Goal: Task Accomplishment & Management: Manage account settings

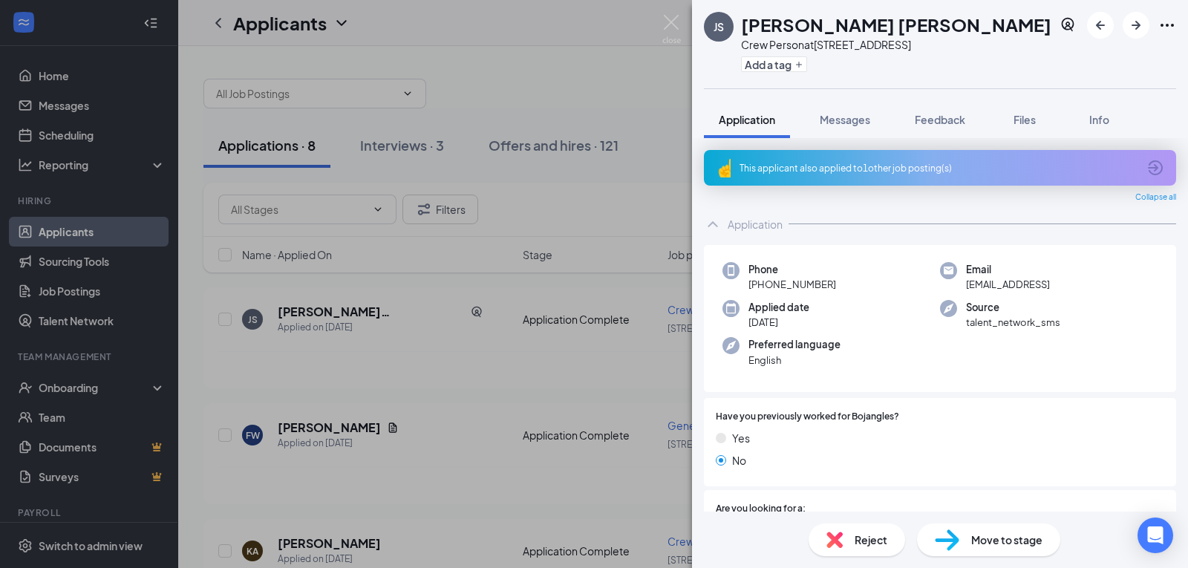
click at [1012, 537] on span "Move to stage" at bounding box center [1006, 540] width 71 height 16
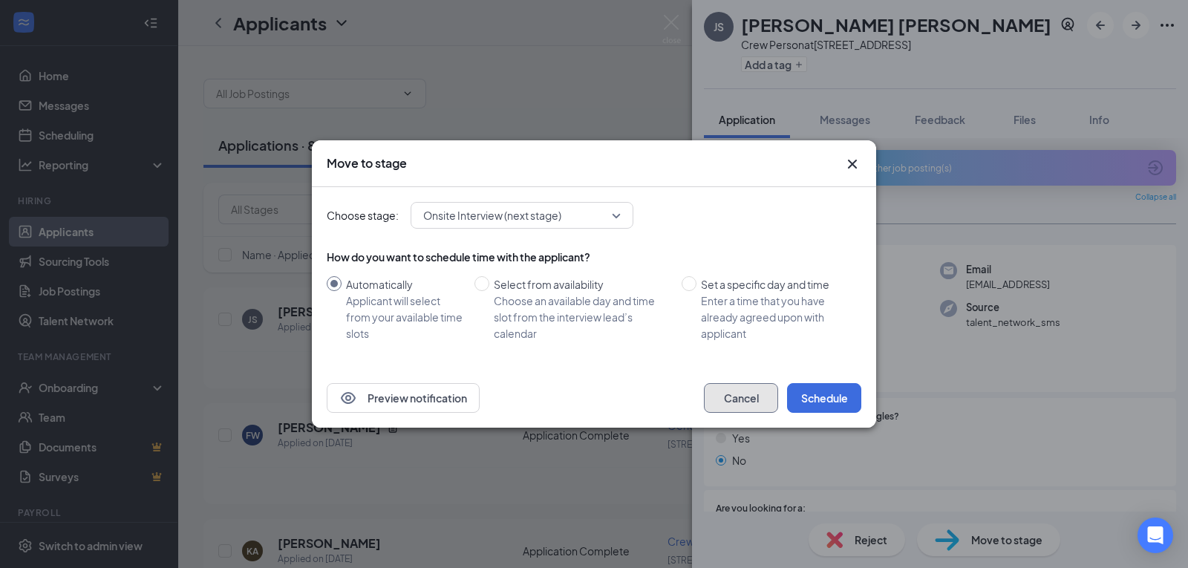
click at [735, 400] on button "Cancel" at bounding box center [741, 398] width 74 height 30
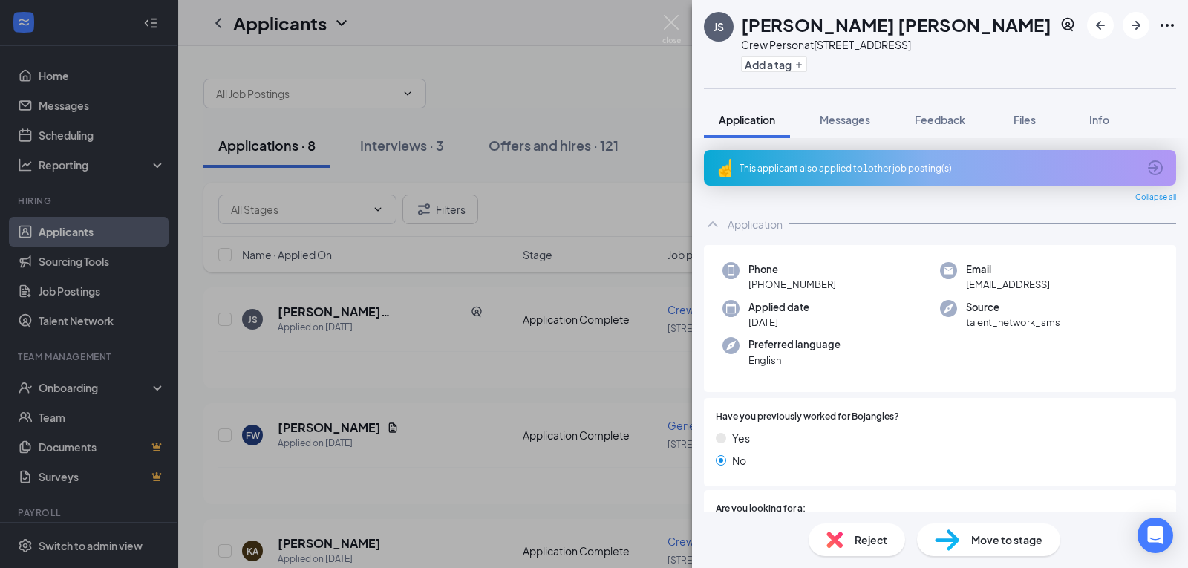
click at [587, 205] on div "JS [PERSON_NAME] [PERSON_NAME] Crew Person at [STREET_ADDRESS] Add a tag Applic…" at bounding box center [594, 284] width 1188 height 568
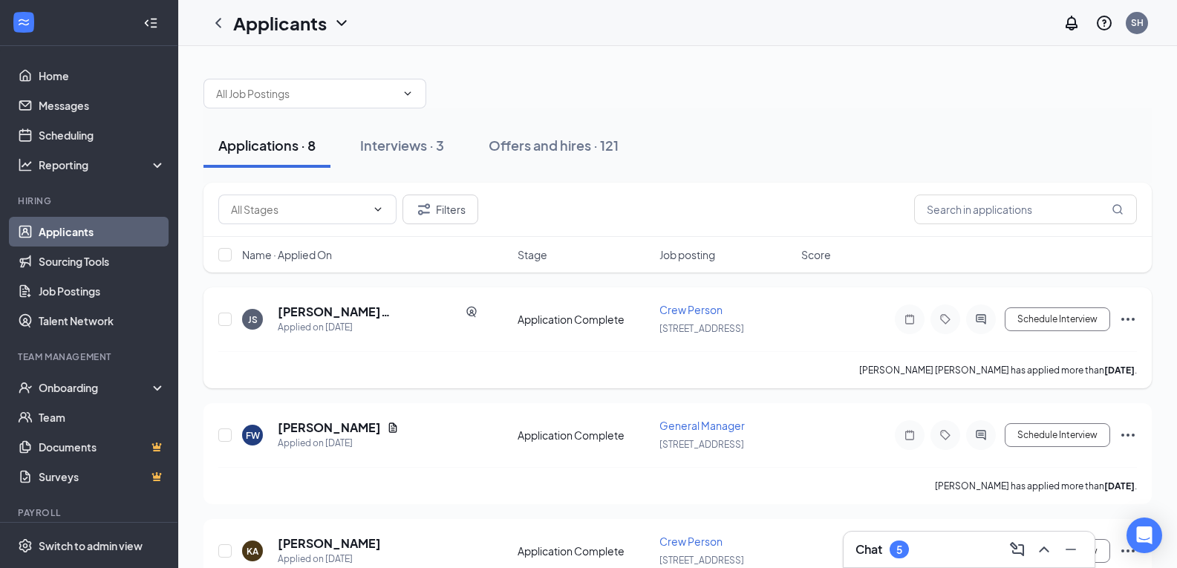
click at [1126, 320] on icon "Ellipses" at bounding box center [1128, 319] width 18 height 18
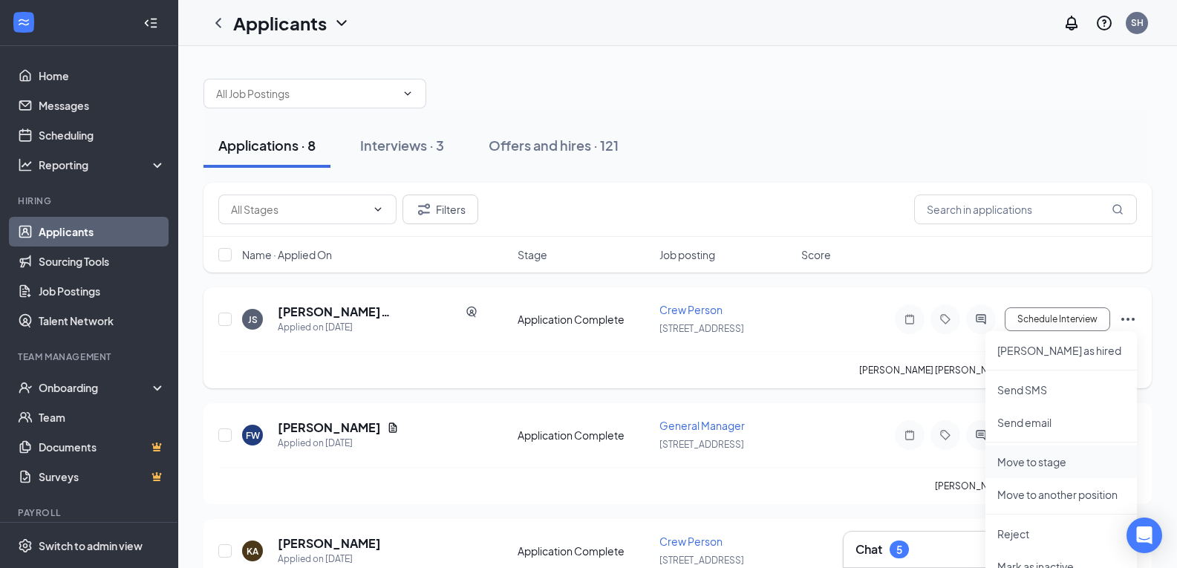
click at [1017, 460] on p "Move to stage" at bounding box center [1061, 462] width 128 height 15
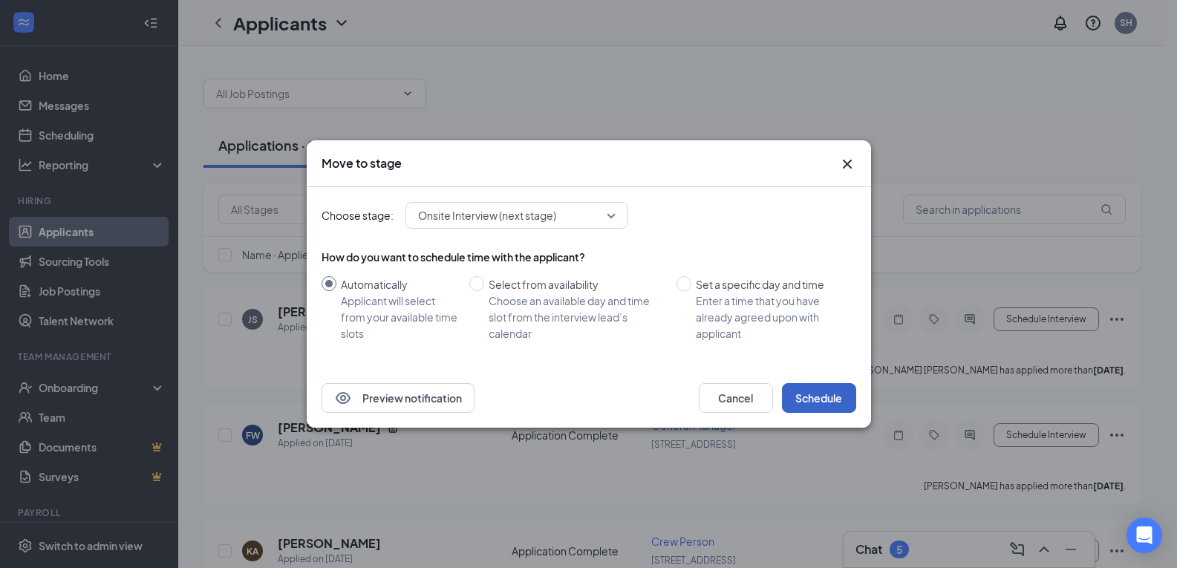
click at [795, 397] on button "Schedule" at bounding box center [819, 398] width 74 height 30
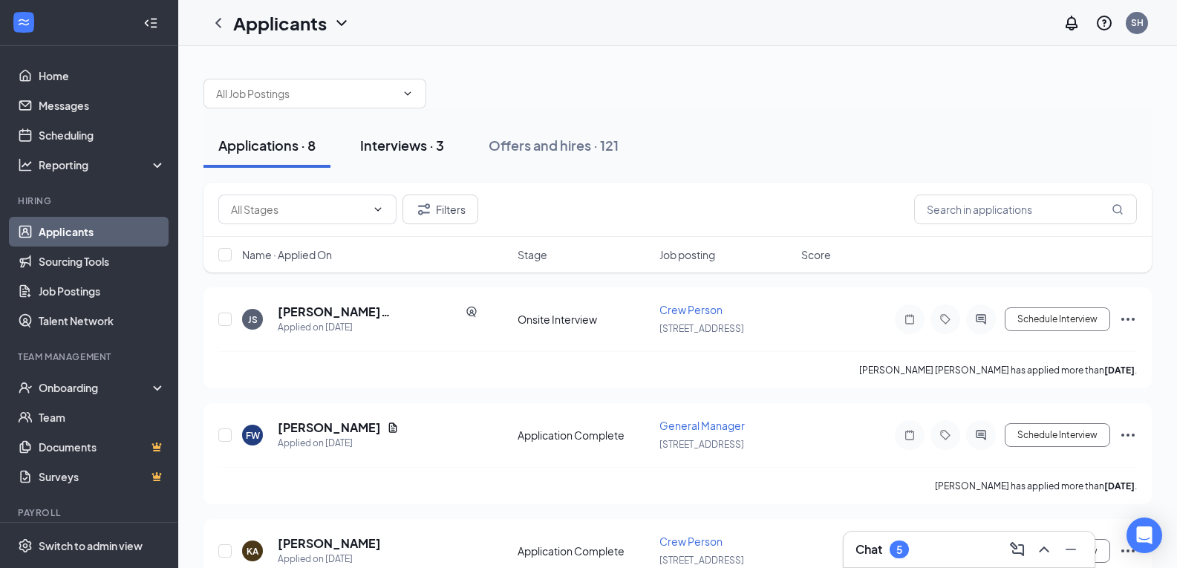
click at [418, 143] on div "Interviews · 3" at bounding box center [402, 145] width 84 height 19
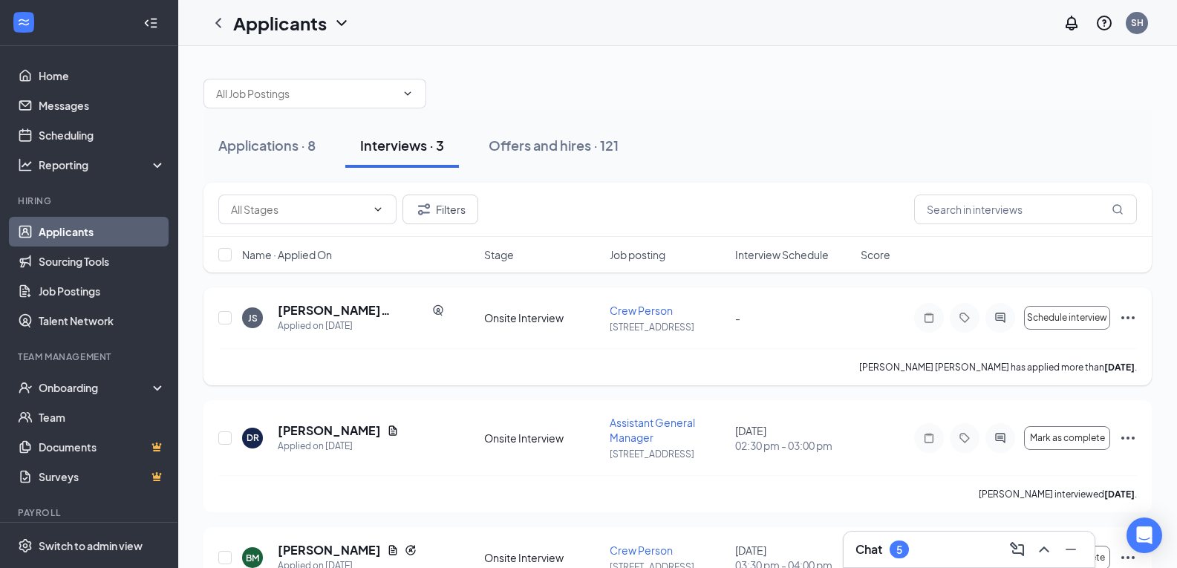
click at [1129, 316] on icon "Ellipses" at bounding box center [1128, 318] width 18 height 18
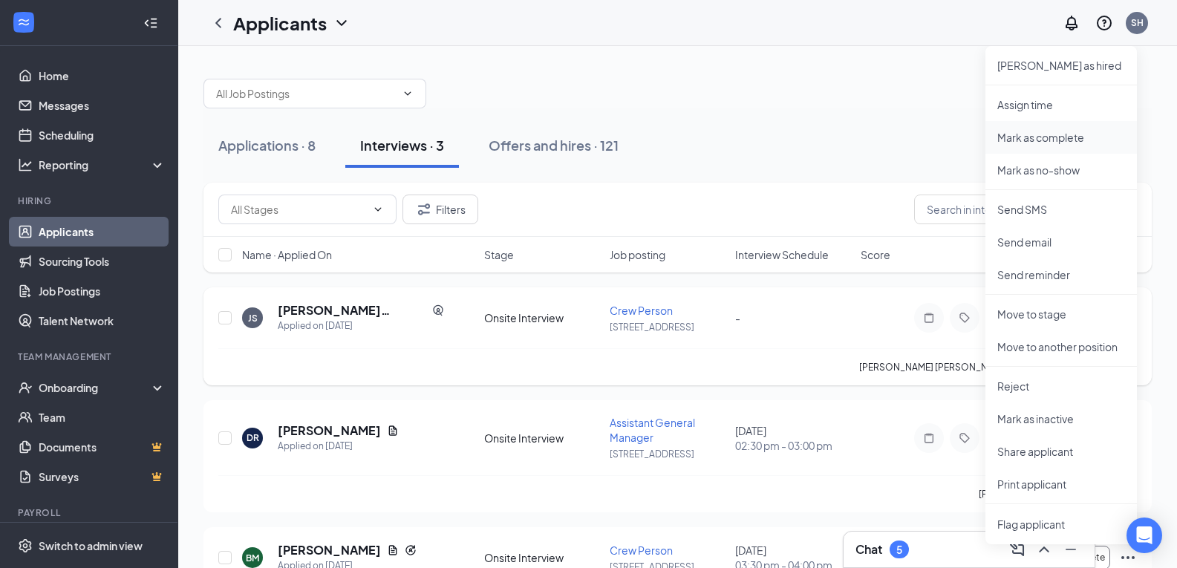
click at [1018, 135] on p "Mark as complete" at bounding box center [1061, 137] width 128 height 15
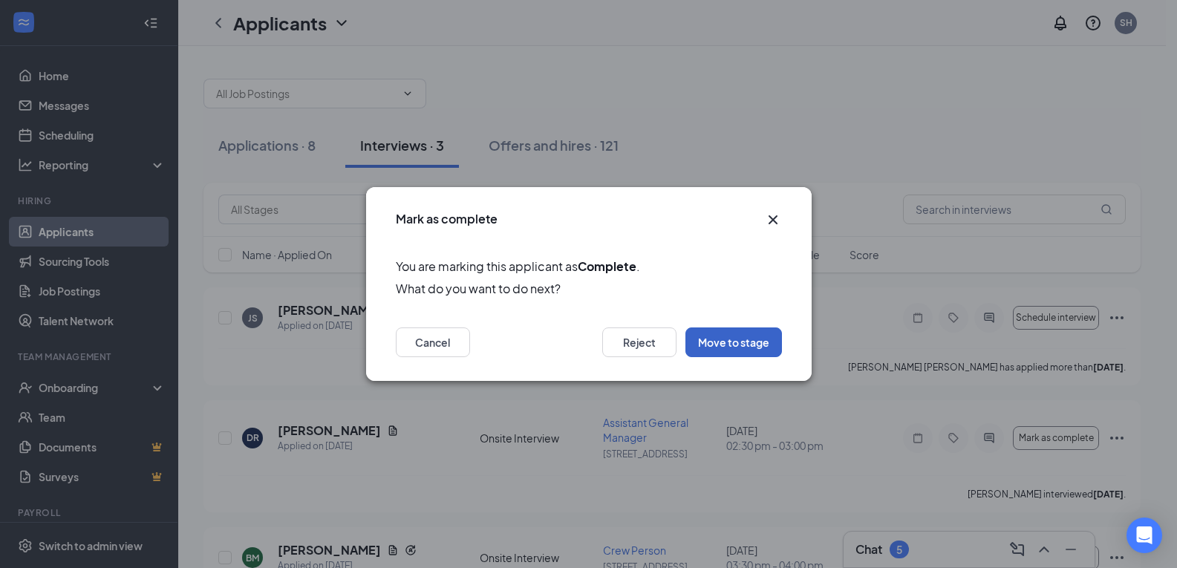
click at [739, 340] on button "Move to stage" at bounding box center [733, 343] width 97 height 30
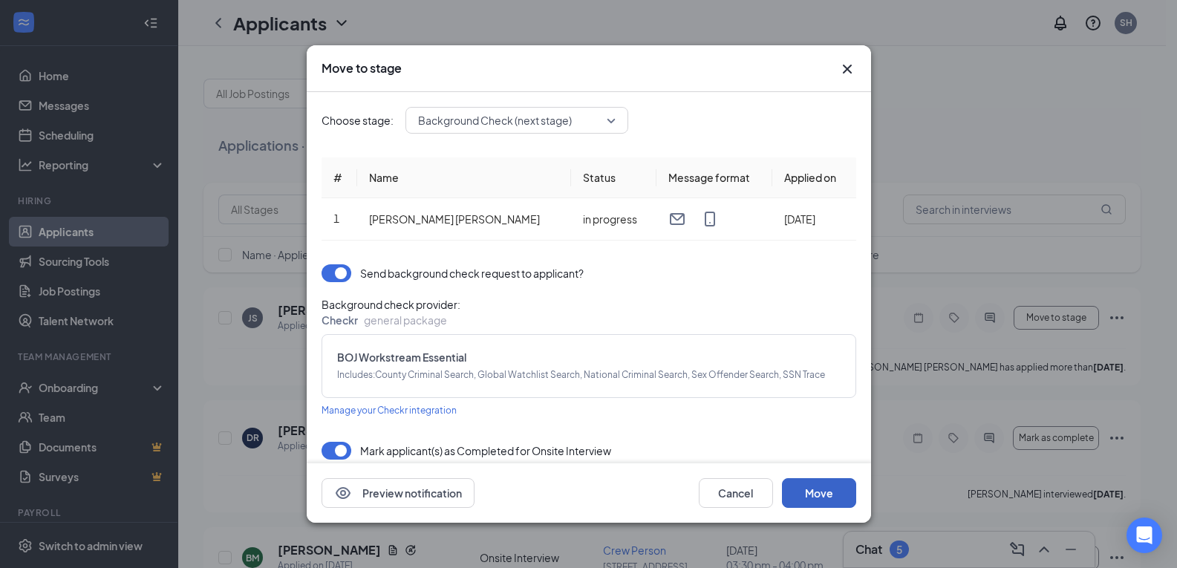
click at [824, 495] on button "Move" at bounding box center [819, 493] width 74 height 30
click at [820, 490] on button "Move" at bounding box center [819, 493] width 74 height 30
click at [952, 435] on div "Move to stage Choose stage: Background Check (next stage) # Name Status Message…" at bounding box center [588, 284] width 1177 height 568
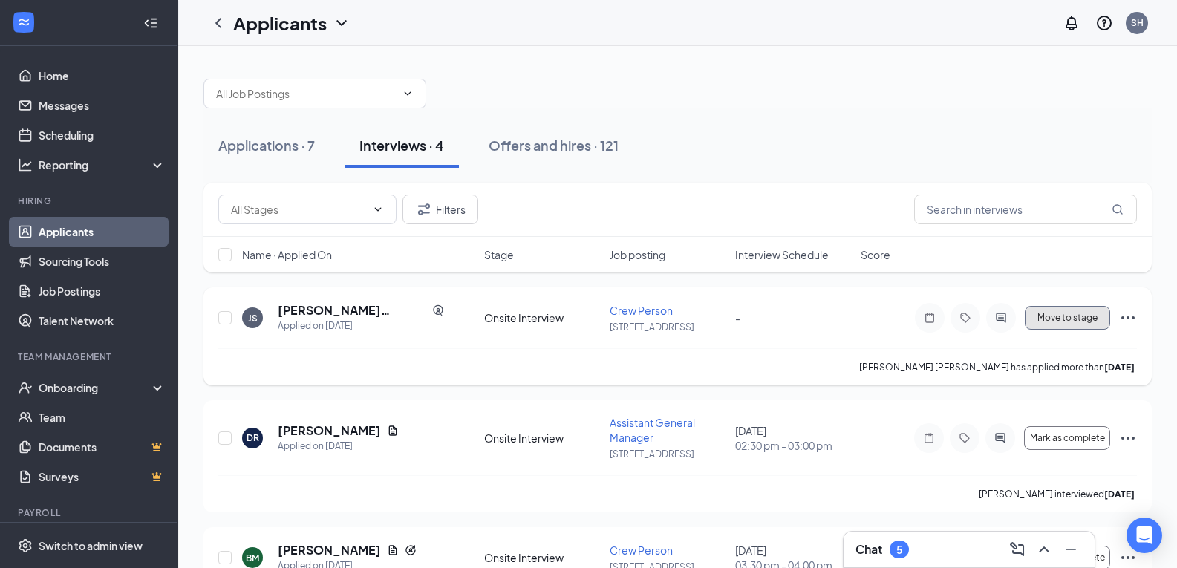
click at [1087, 317] on span "Move to stage" at bounding box center [1068, 318] width 60 height 10
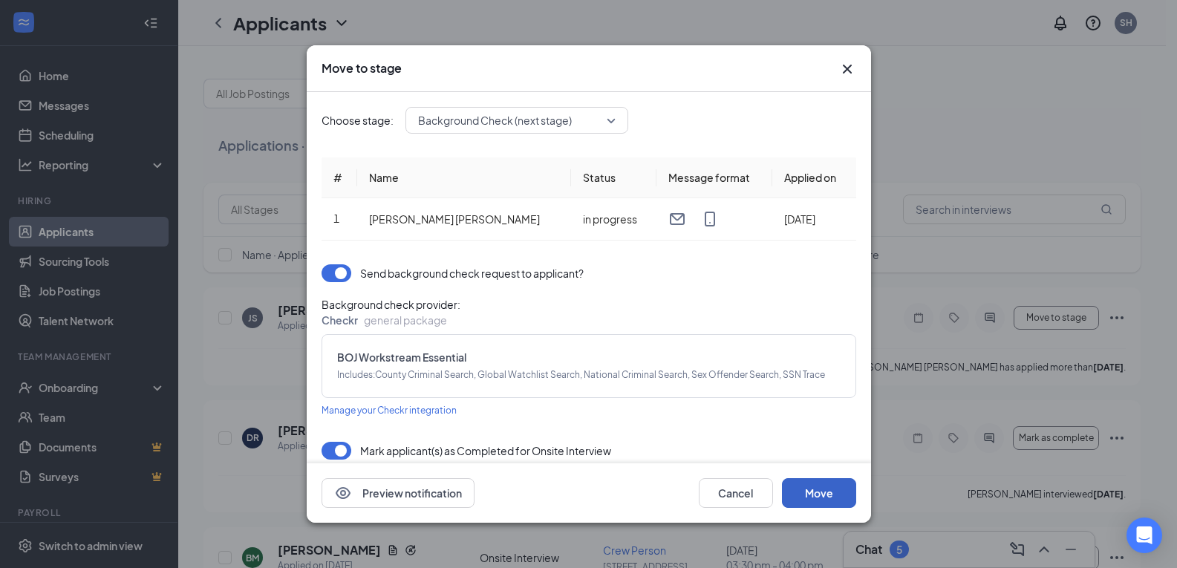
click at [820, 494] on button "Move" at bounding box center [819, 493] width 74 height 30
click at [991, 315] on div "Move to stage Choose stage: Background Check (next stage) # Name Status Message…" at bounding box center [588, 284] width 1177 height 568
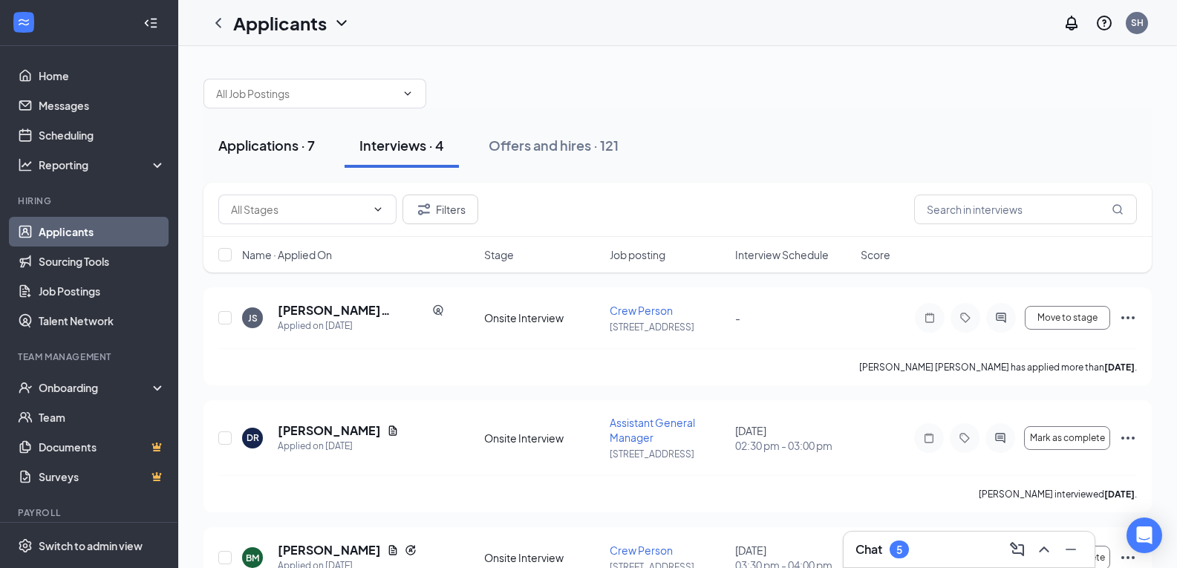
click at [273, 149] on div "Applications · 7" at bounding box center [266, 145] width 97 height 19
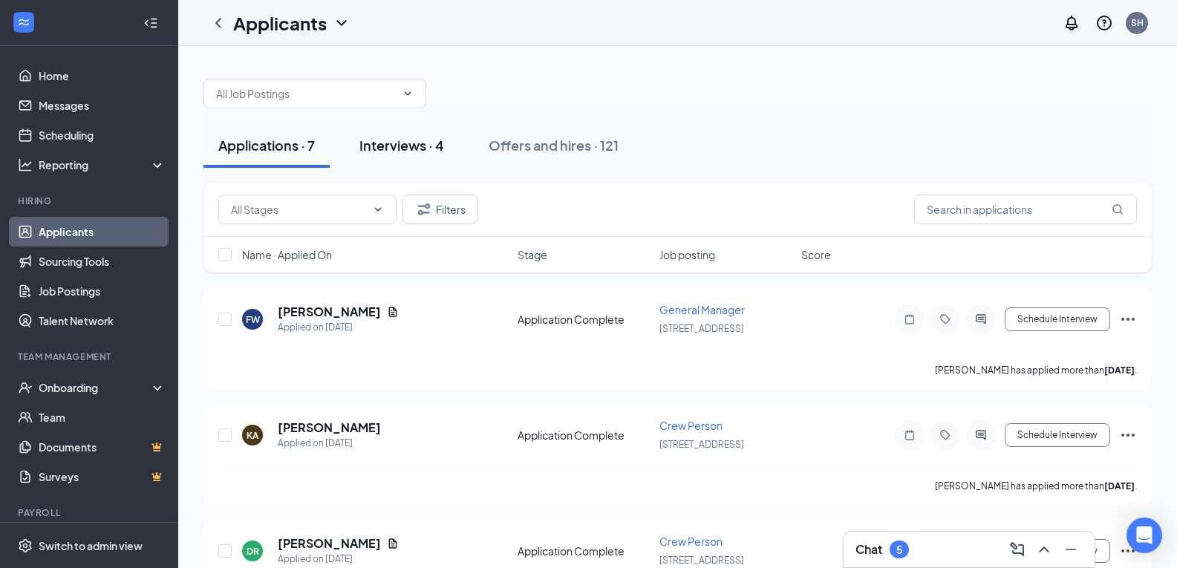
click at [405, 148] on div "Interviews · 4" at bounding box center [401, 145] width 85 height 19
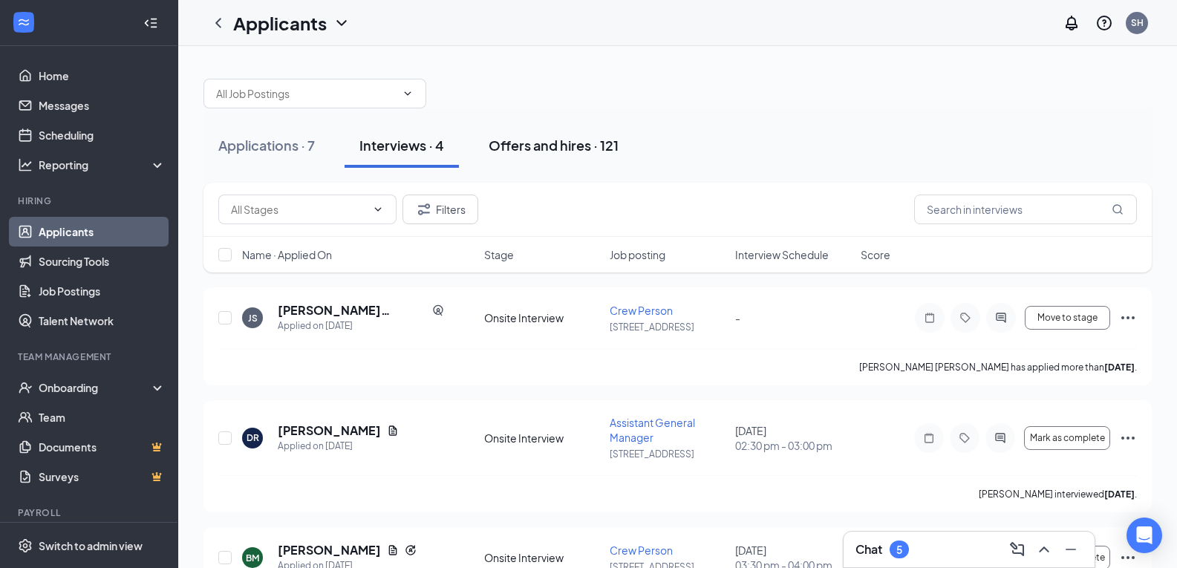
click at [549, 146] on div "Offers and hires · 121" at bounding box center [554, 145] width 130 height 19
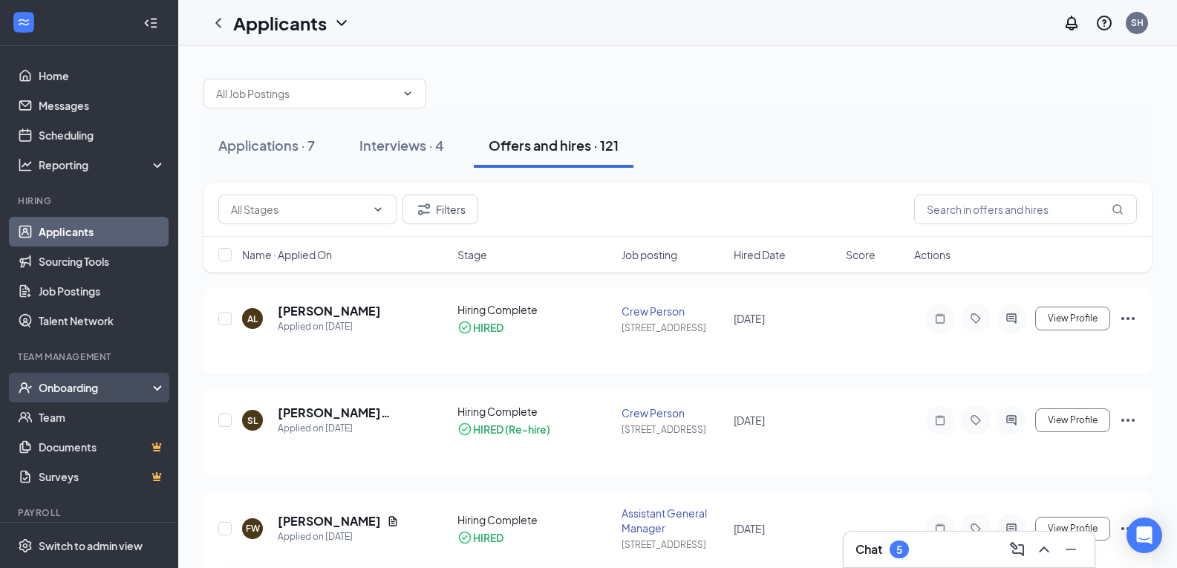
click at [74, 389] on div "Onboarding" at bounding box center [96, 387] width 114 height 15
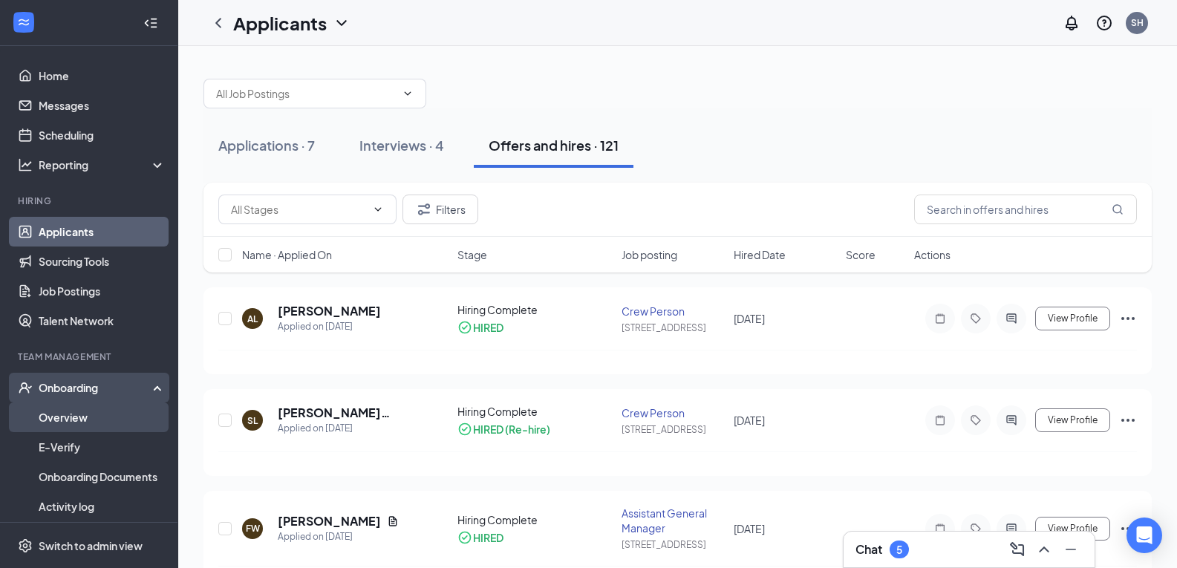
click at [71, 411] on link "Overview" at bounding box center [102, 418] width 127 height 30
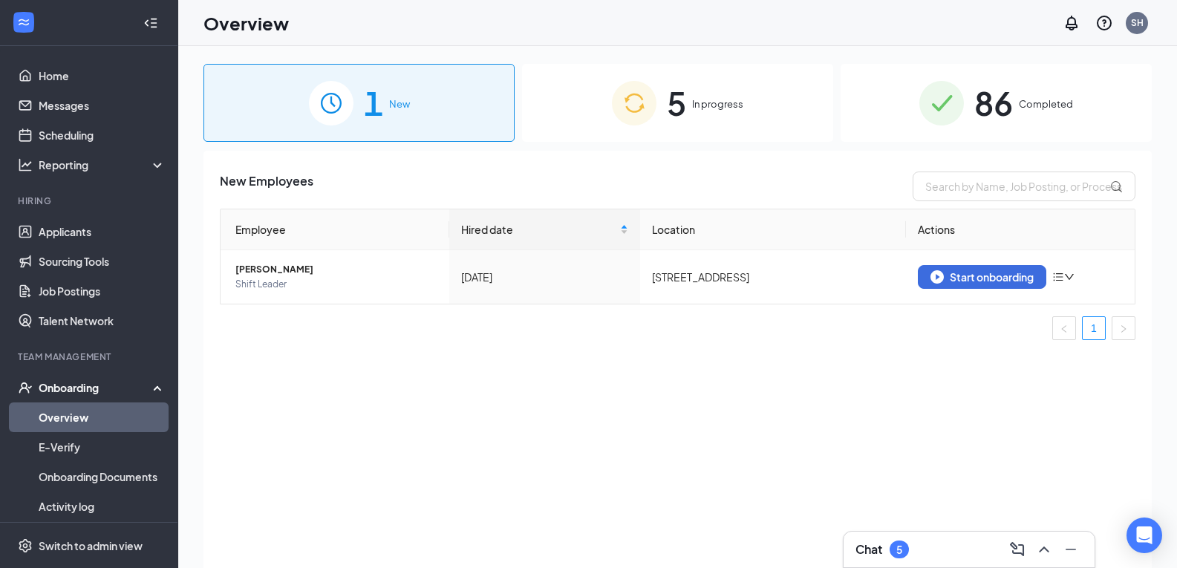
click at [701, 105] on span "In progress" at bounding box center [717, 104] width 51 height 15
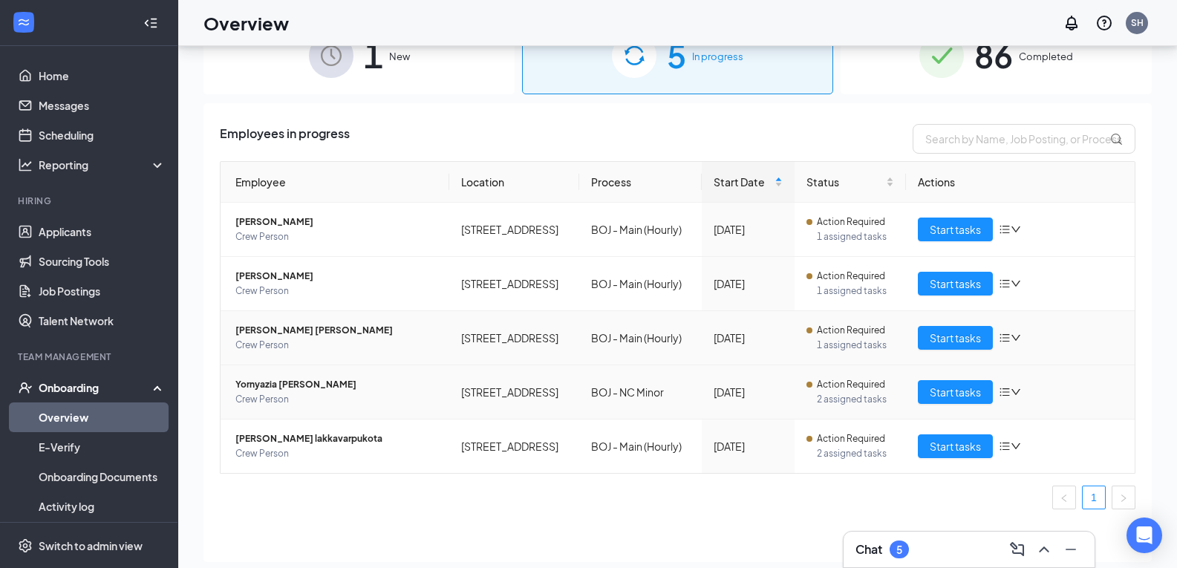
scroll to position [67, 0]
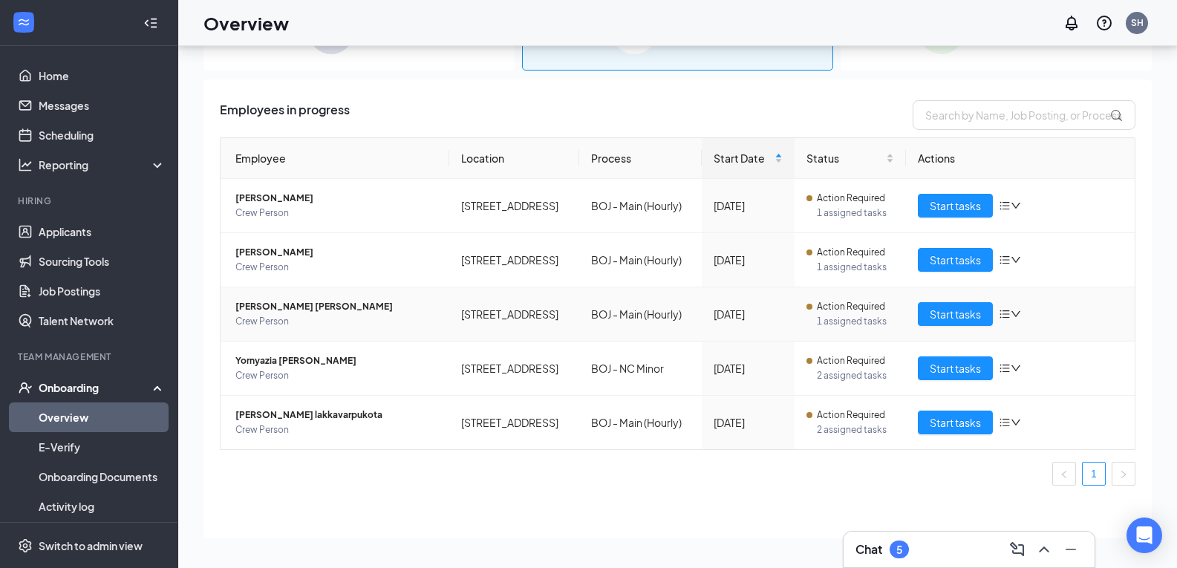
click at [332, 297] on td "[PERSON_NAME] [PERSON_NAME] Crew Person" at bounding box center [335, 314] width 229 height 54
click at [335, 307] on span "[PERSON_NAME] [PERSON_NAME]" at bounding box center [336, 306] width 202 height 15
